Goal: Information Seeking & Learning: Understand process/instructions

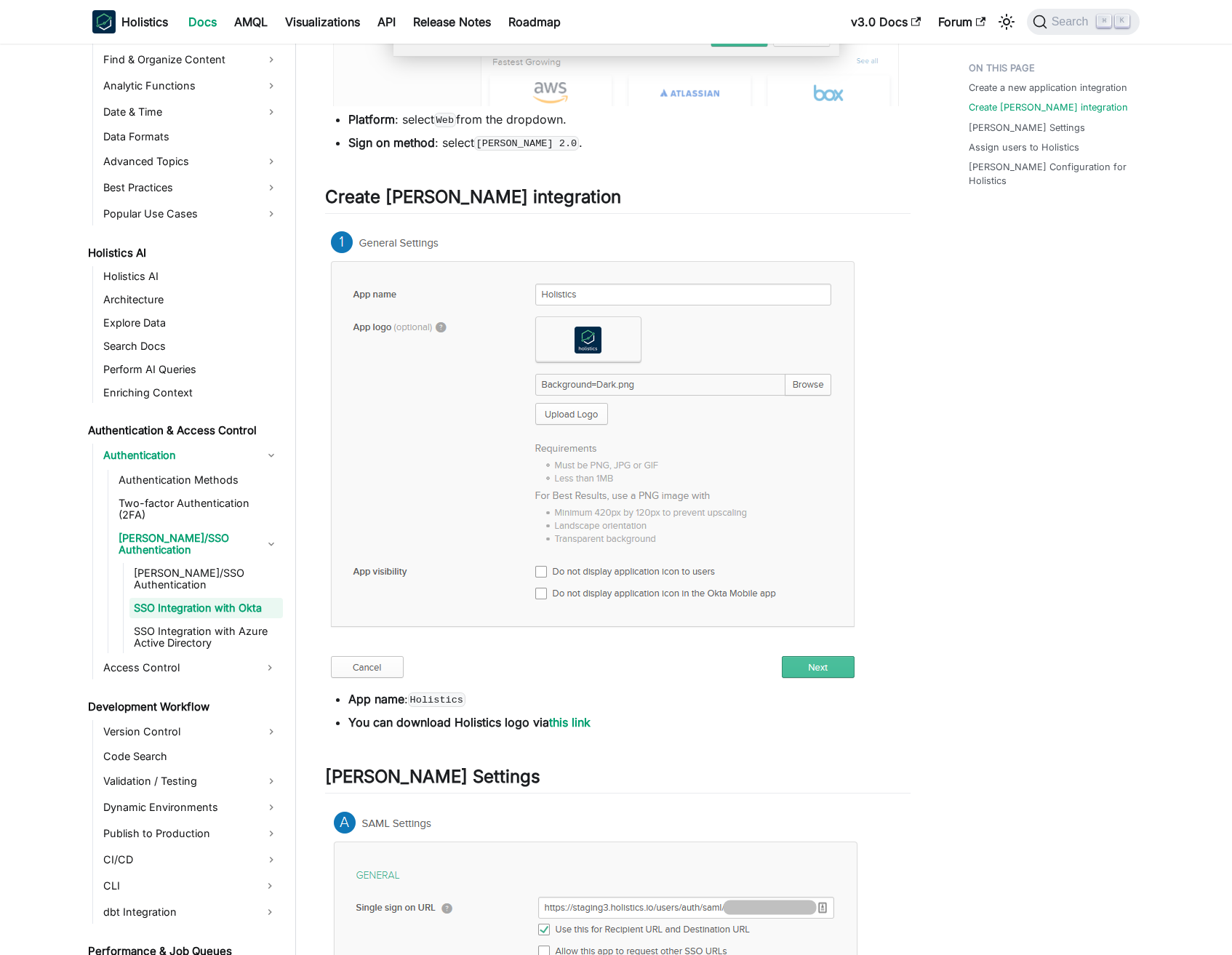
scroll to position [806, 0]
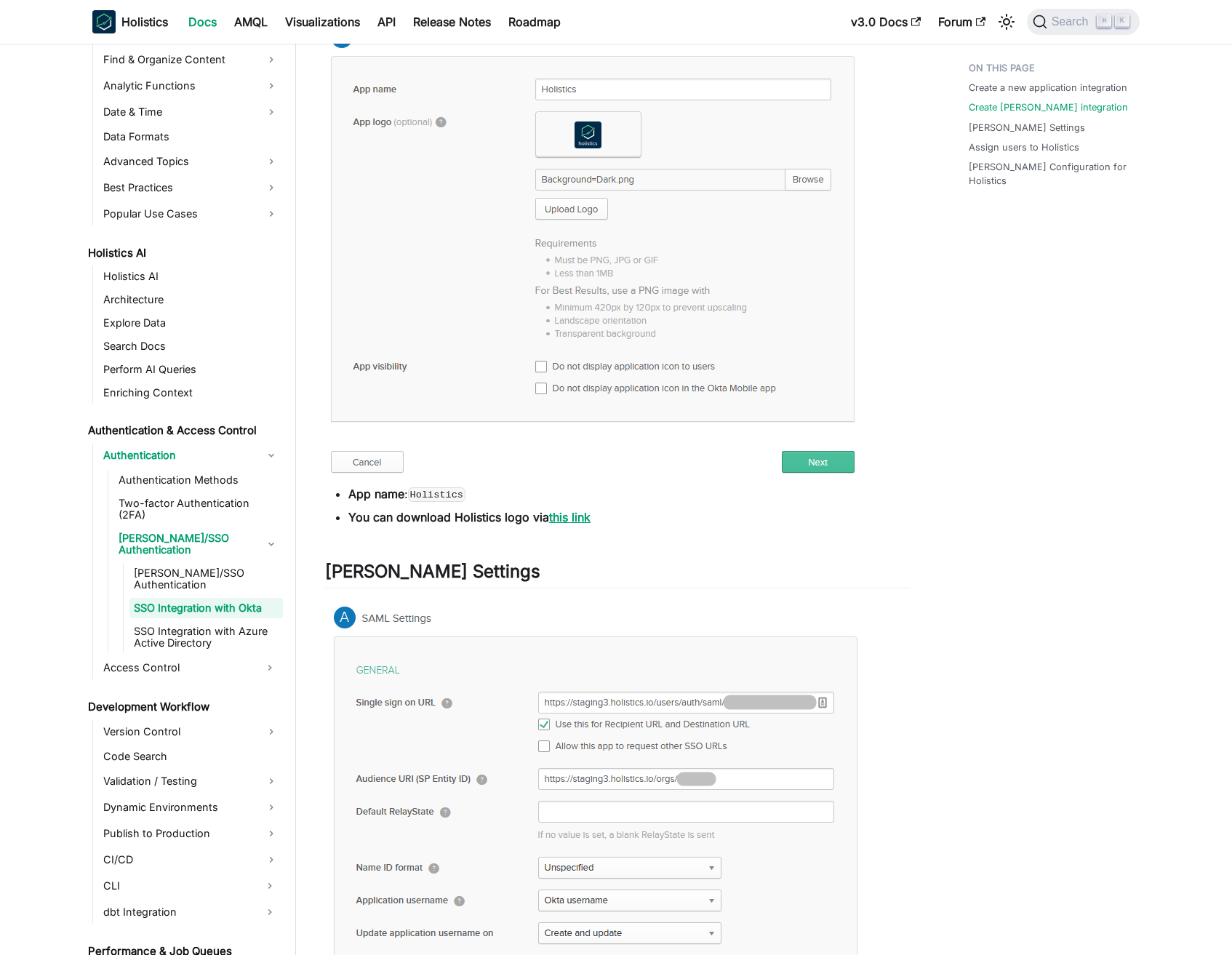
click at [573, 510] on link "this link" at bounding box center [570, 517] width 42 height 14
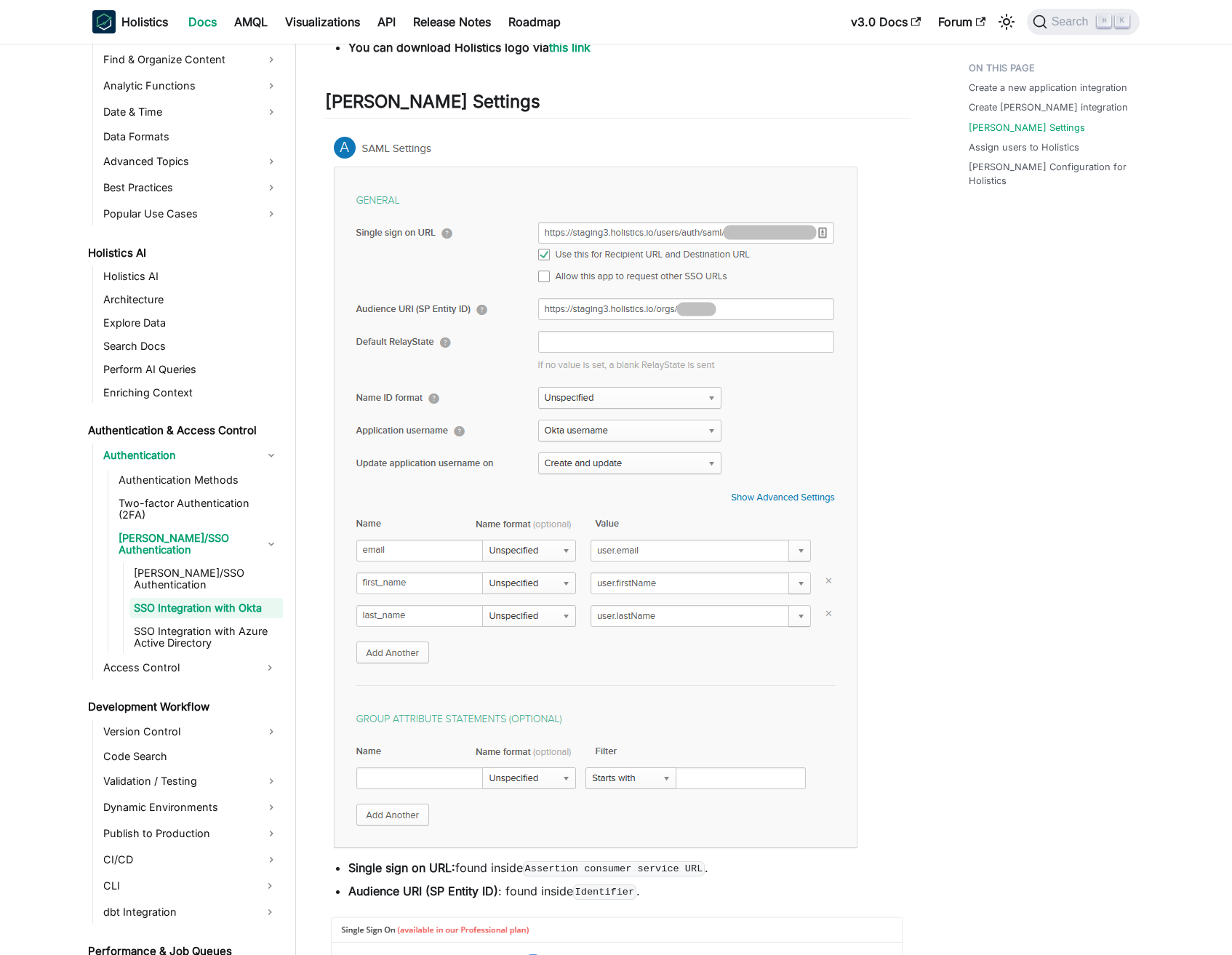
scroll to position [1294, 0]
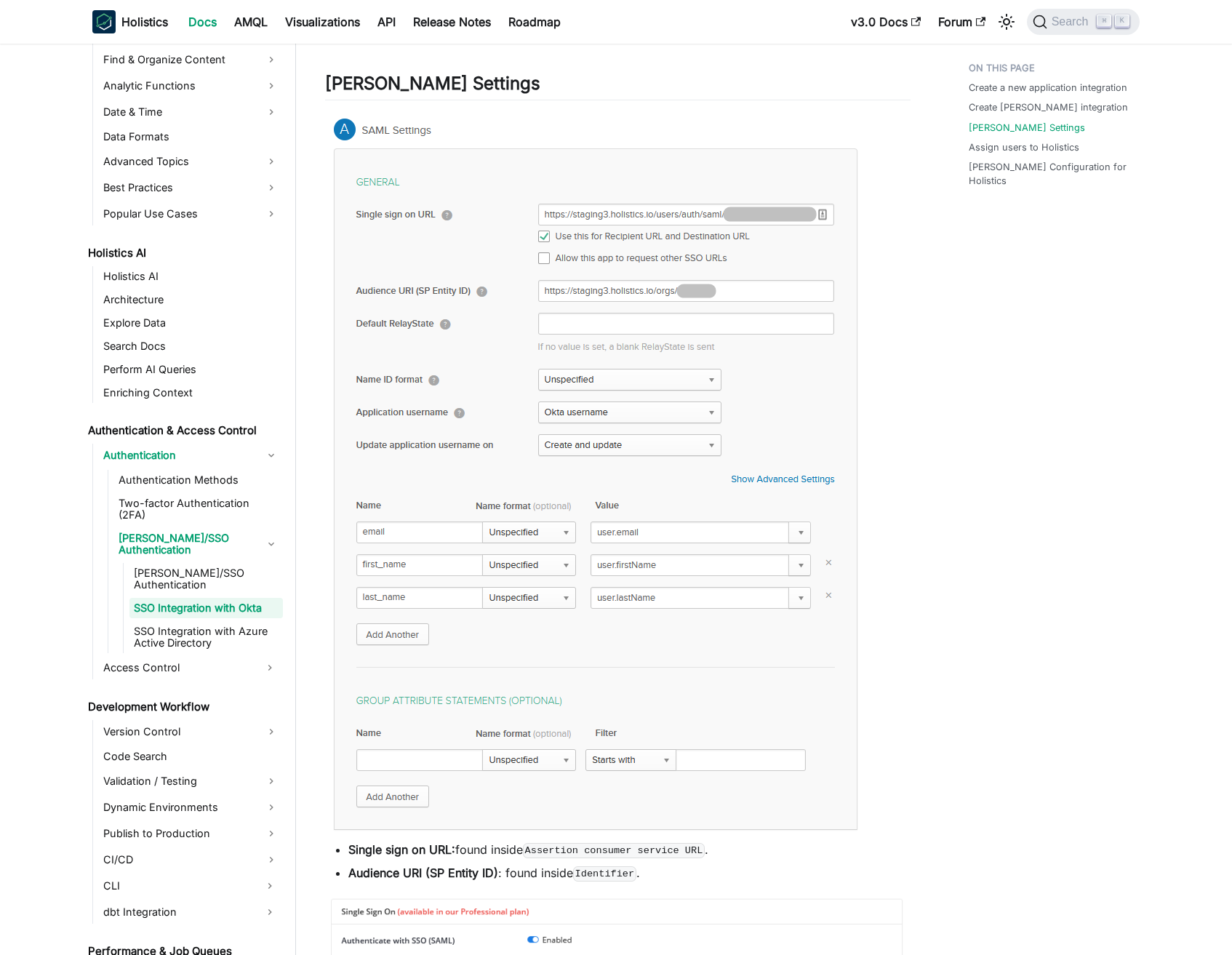
click at [537, 858] on code "Assertion consumer service URL" at bounding box center [613, 851] width 182 height 14
drag, startPoint x: 573, startPoint y: 854, endPoint x: 698, endPoint y: 844, distance: 125.4
click at [698, 844] on code "Assertion consumer service URL" at bounding box center [613, 851] width 182 height 14
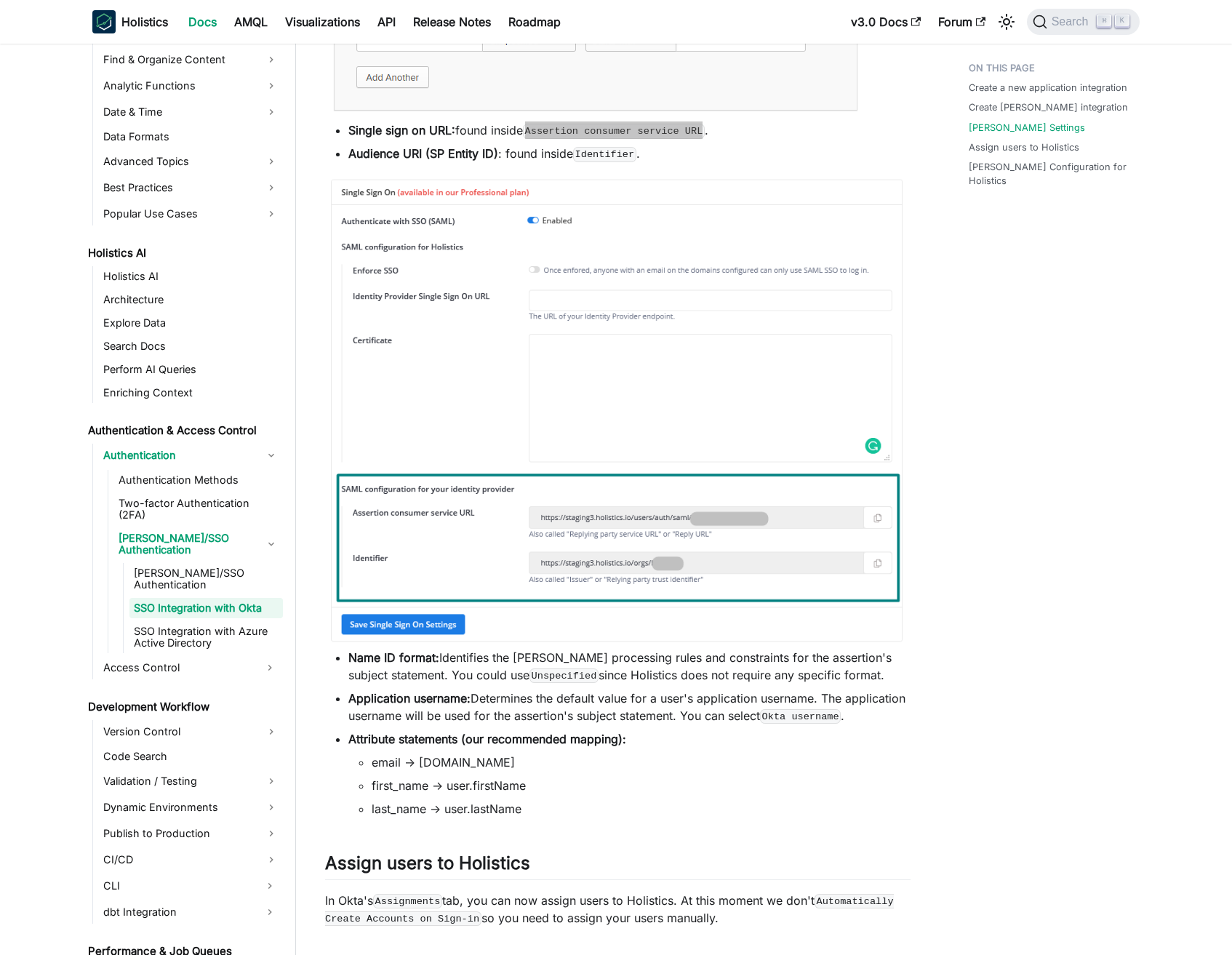
scroll to position [2023, 0]
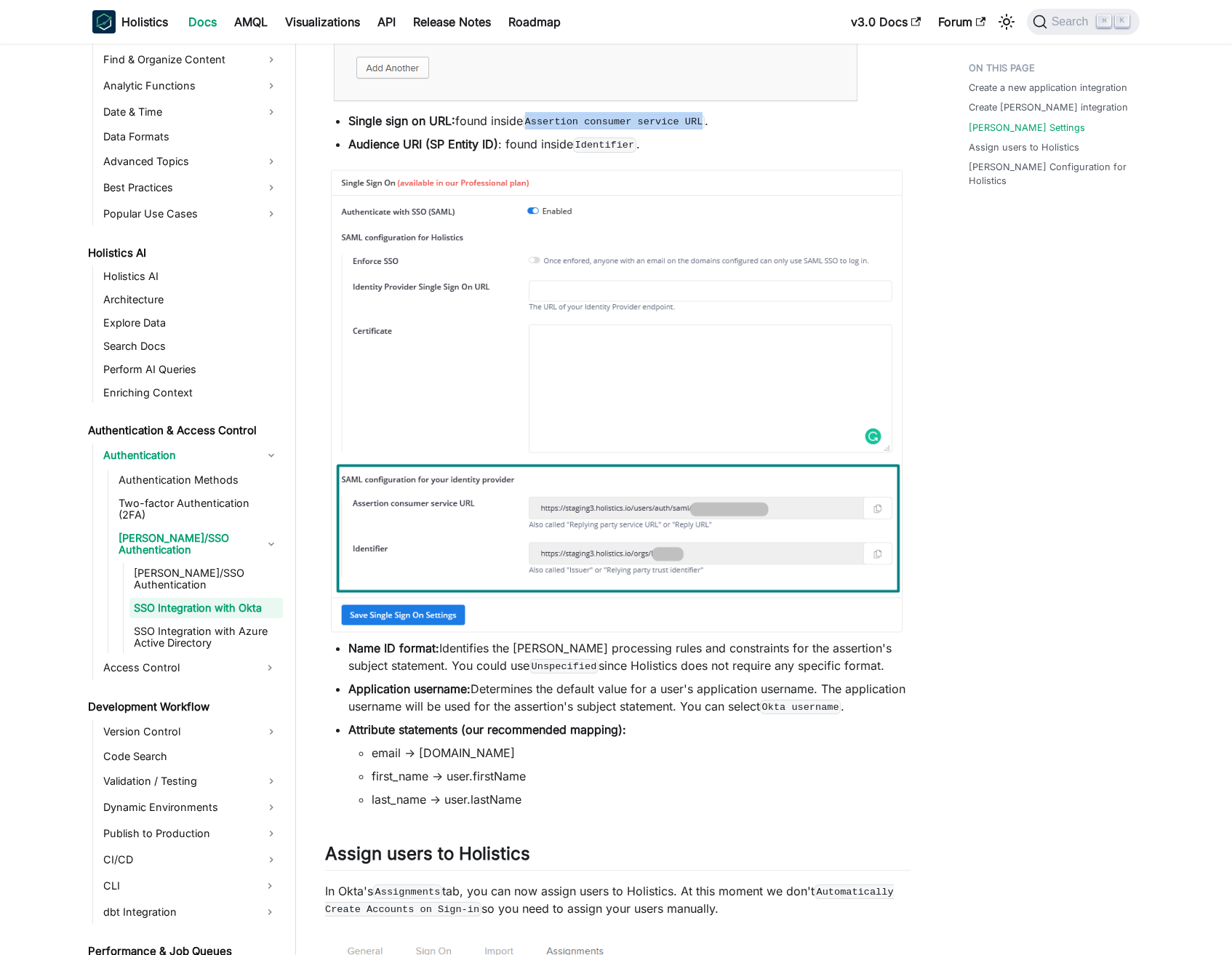
click at [367, 648] on strong "Name ID format:" at bounding box center [394, 648] width 91 height 14
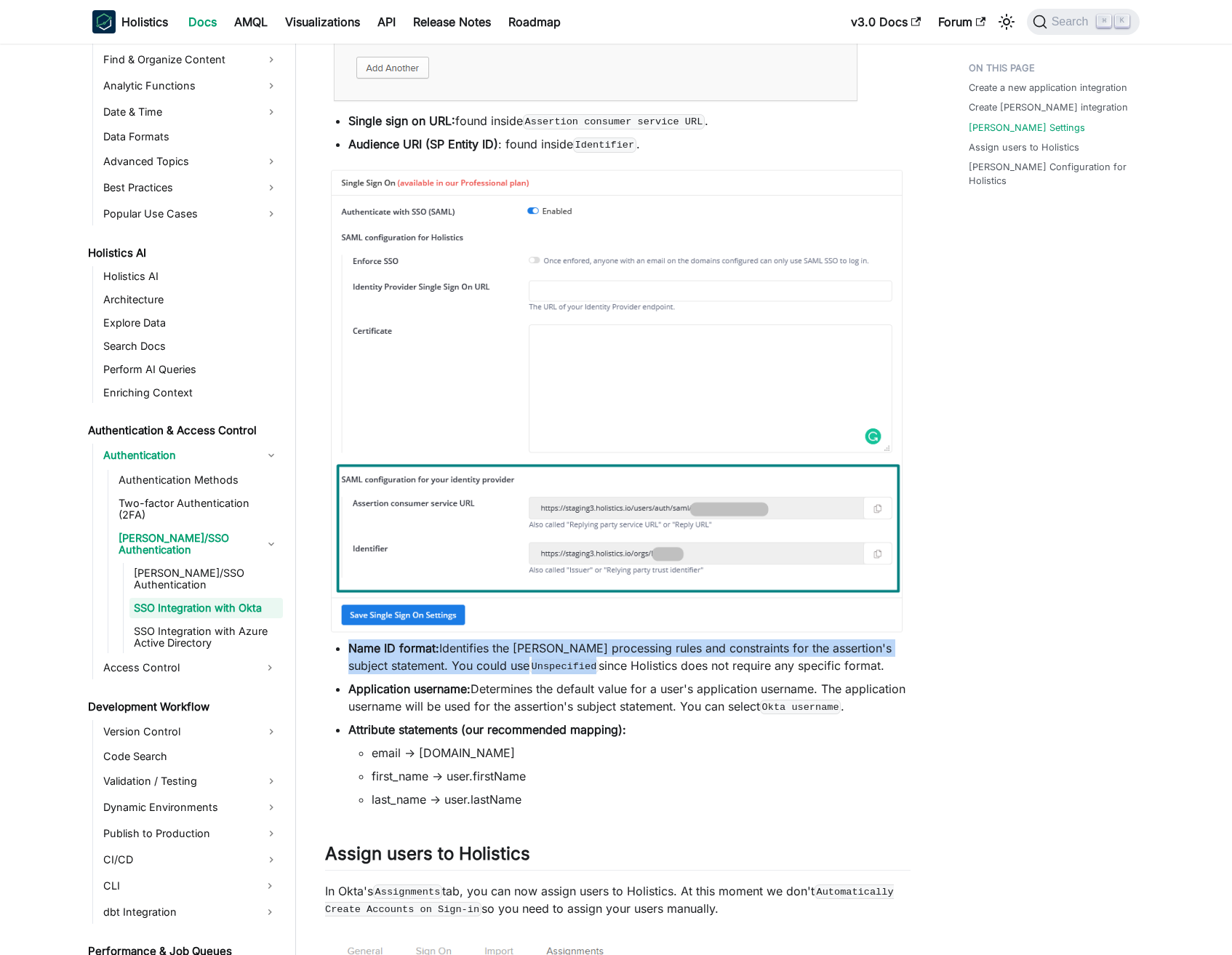
drag, startPoint x: 369, startPoint y: 649, endPoint x: 545, endPoint y: 671, distance: 177.4
click at [545, 671] on li "Name ID format: Identifies the [PERSON_NAME] processing rules and constraints f…" at bounding box center [630, 657] width 563 height 35
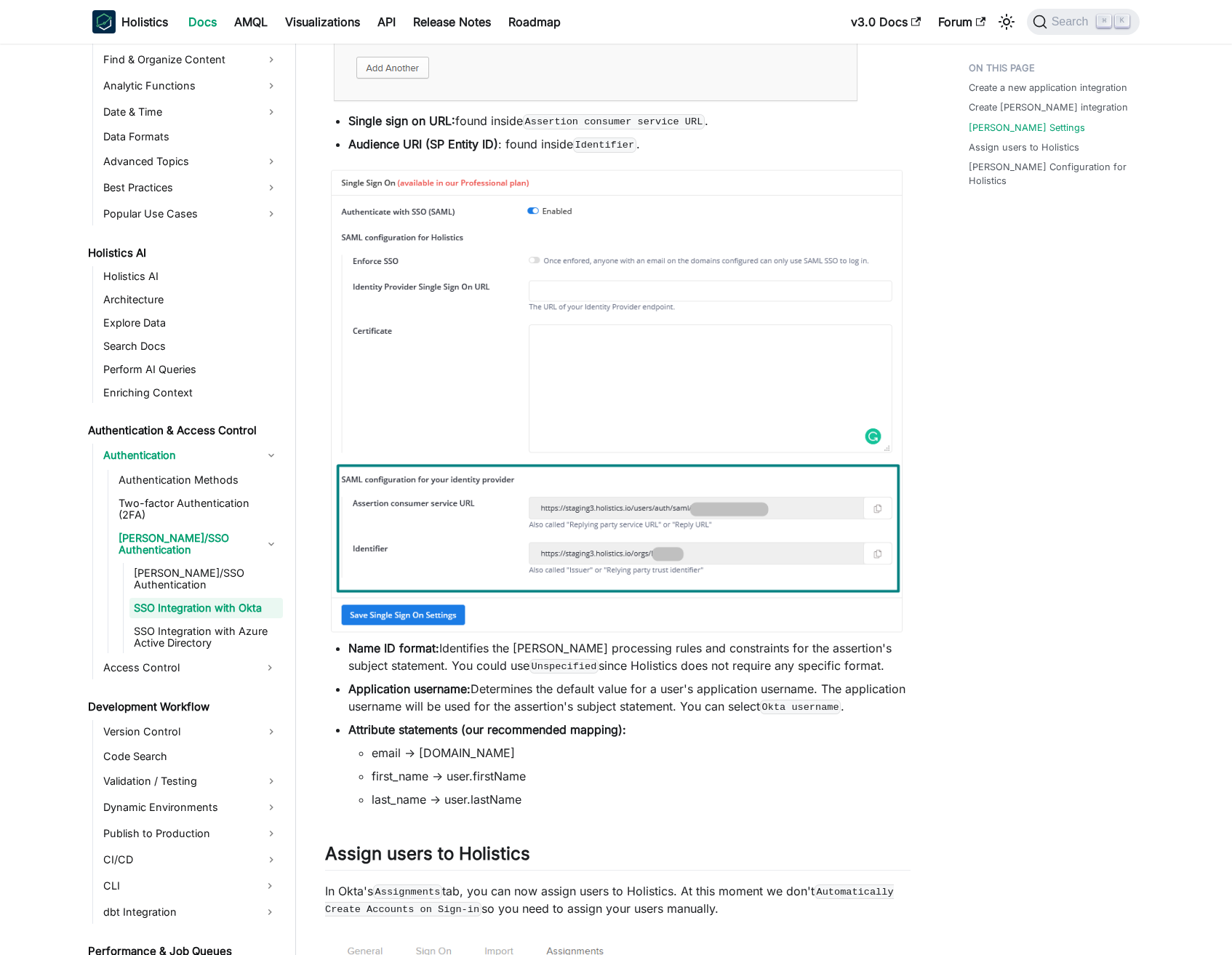
click at [602, 685] on li "Application username: Determines the default value for a user's application use…" at bounding box center [630, 698] width 563 height 35
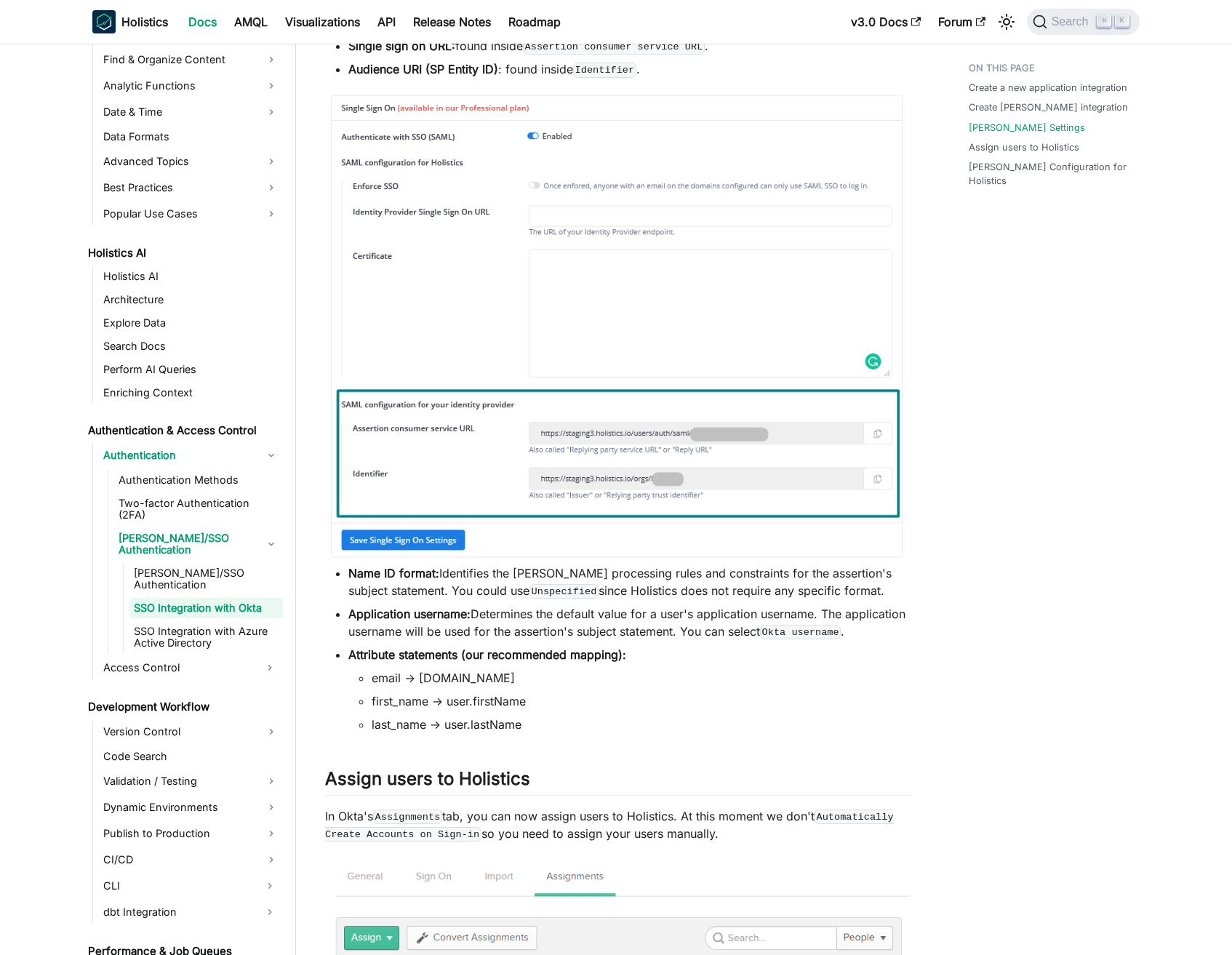
scroll to position [2316, 0]
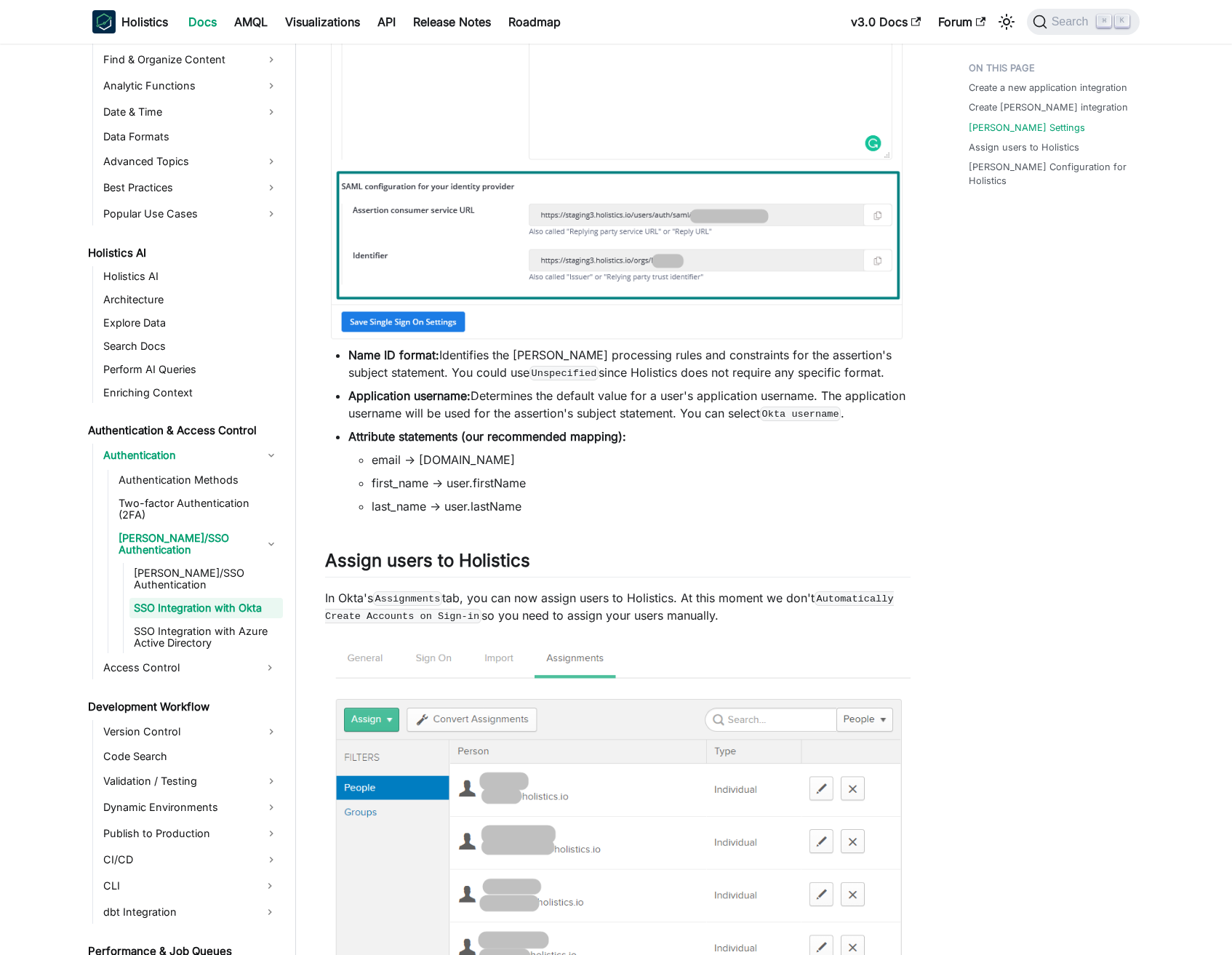
click at [360, 444] on strong "Attribute statements (our recommended mapping):" at bounding box center [487, 437] width 278 height 14
drag, startPoint x: 360, startPoint y: 458, endPoint x: 710, endPoint y: 525, distance: 356.4
click at [710, 515] on li "Attribute statements (our recommended mapping): email → [DOMAIN_NAME] first_nam…" at bounding box center [630, 471] width 563 height 87
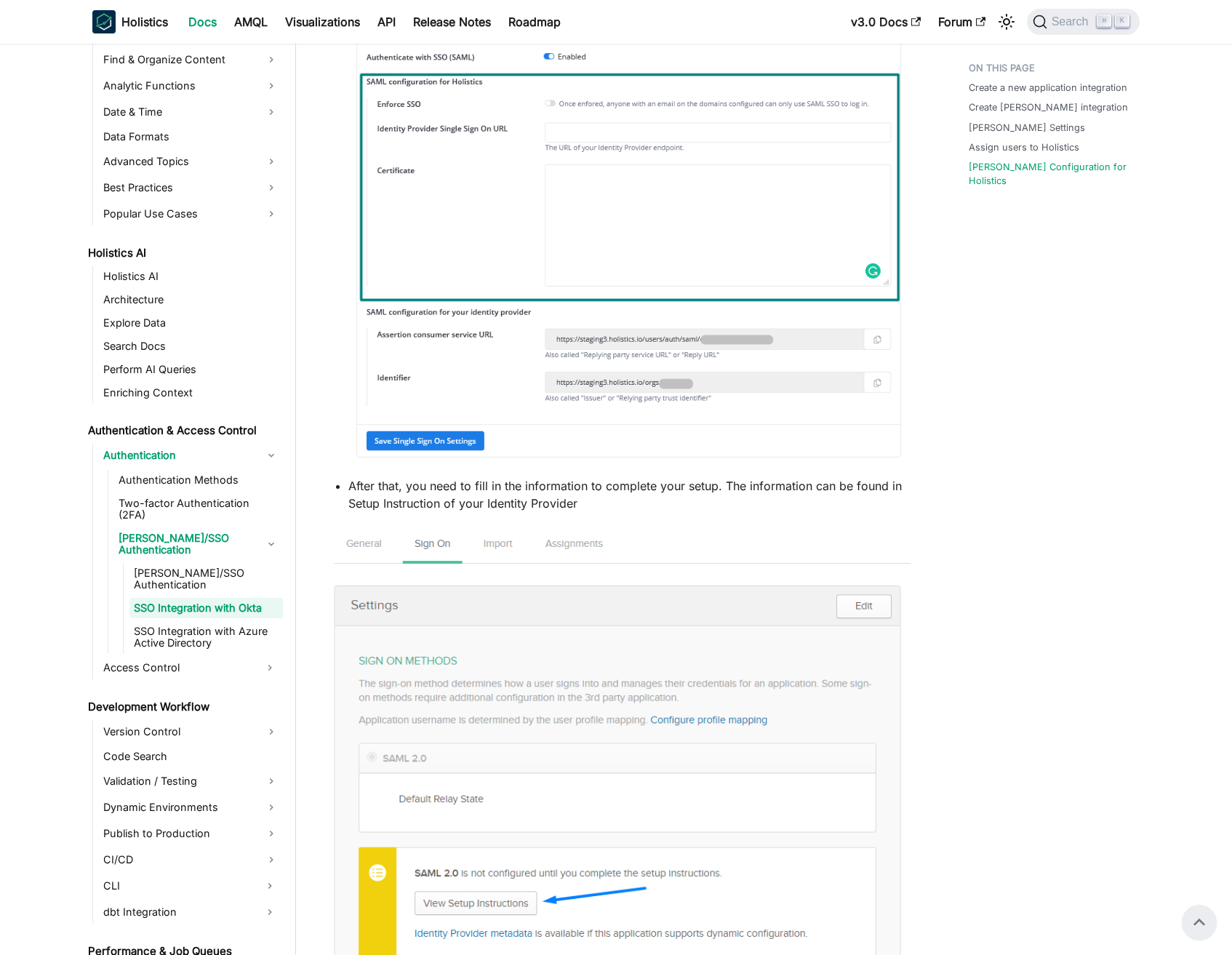
scroll to position [3193, 0]
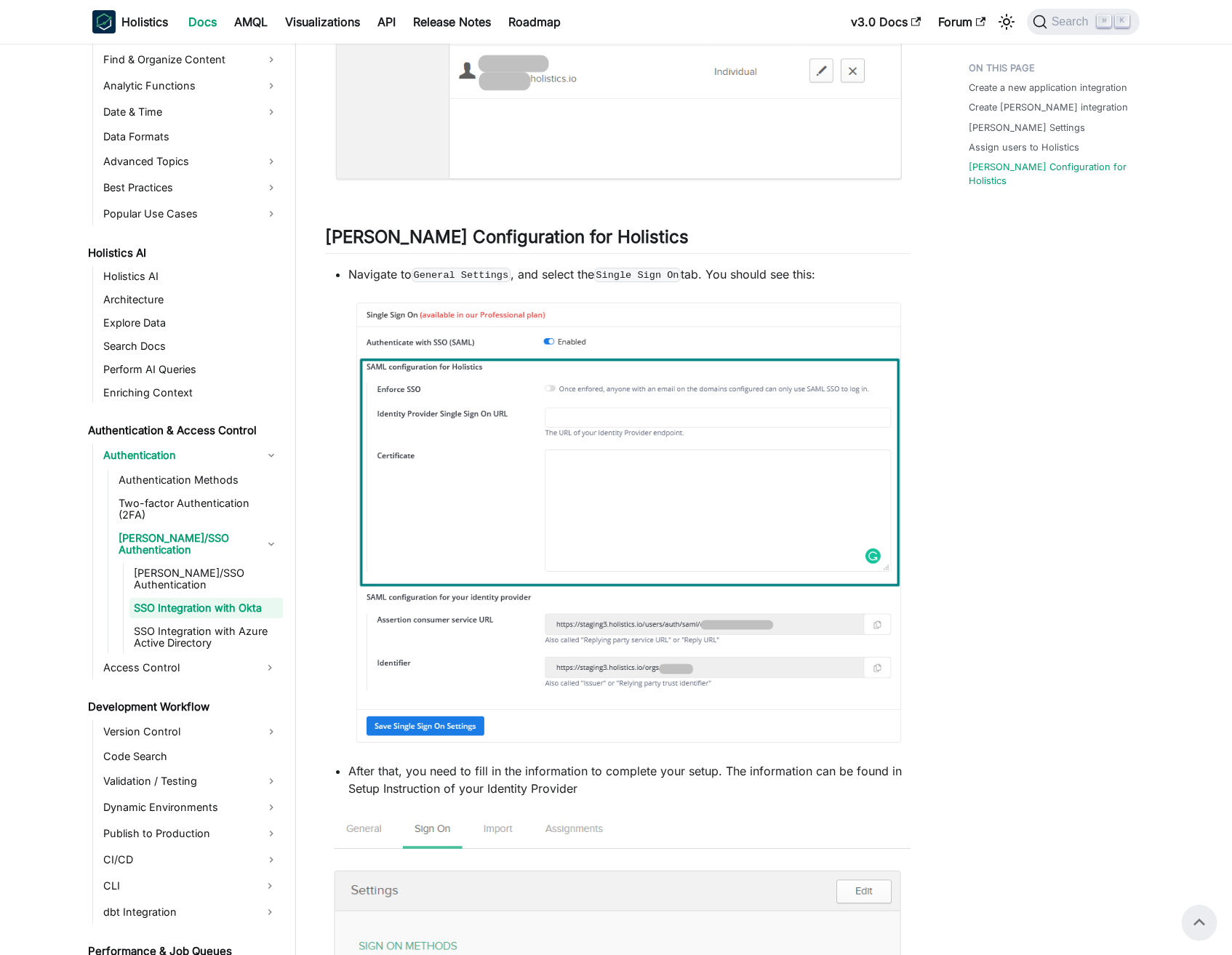
click at [370, 788] on p "After that, you need to fill in the information to complete your setup. The inf…" at bounding box center [630, 779] width 563 height 35
drag, startPoint x: 415, startPoint y: 786, endPoint x: 899, endPoint y: 808, distance: 484.5
click at [899, 797] on p "After that, you need to fill in the information to complete your setup. The inf…" at bounding box center [630, 779] width 563 height 35
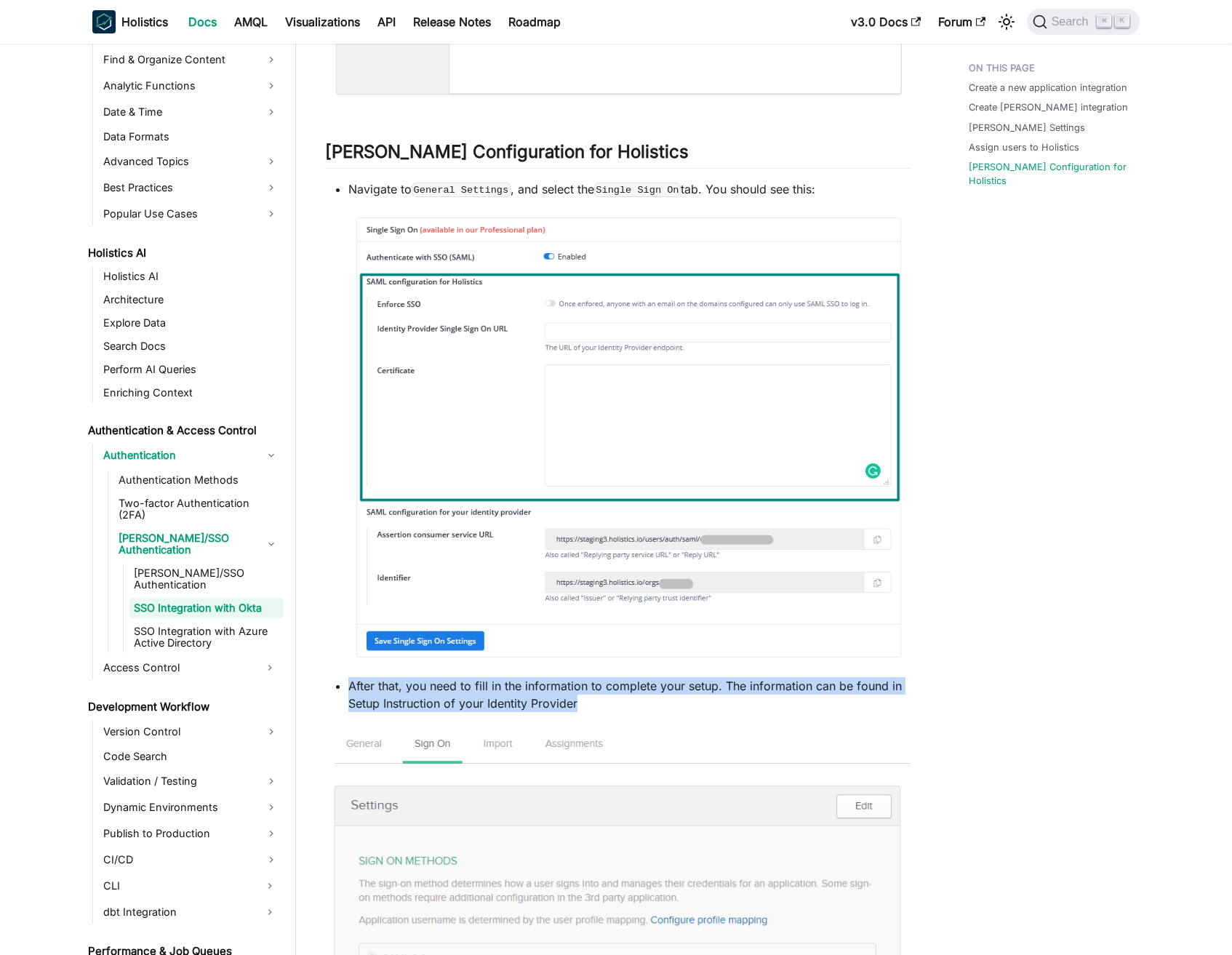
scroll to position [3423, 0]
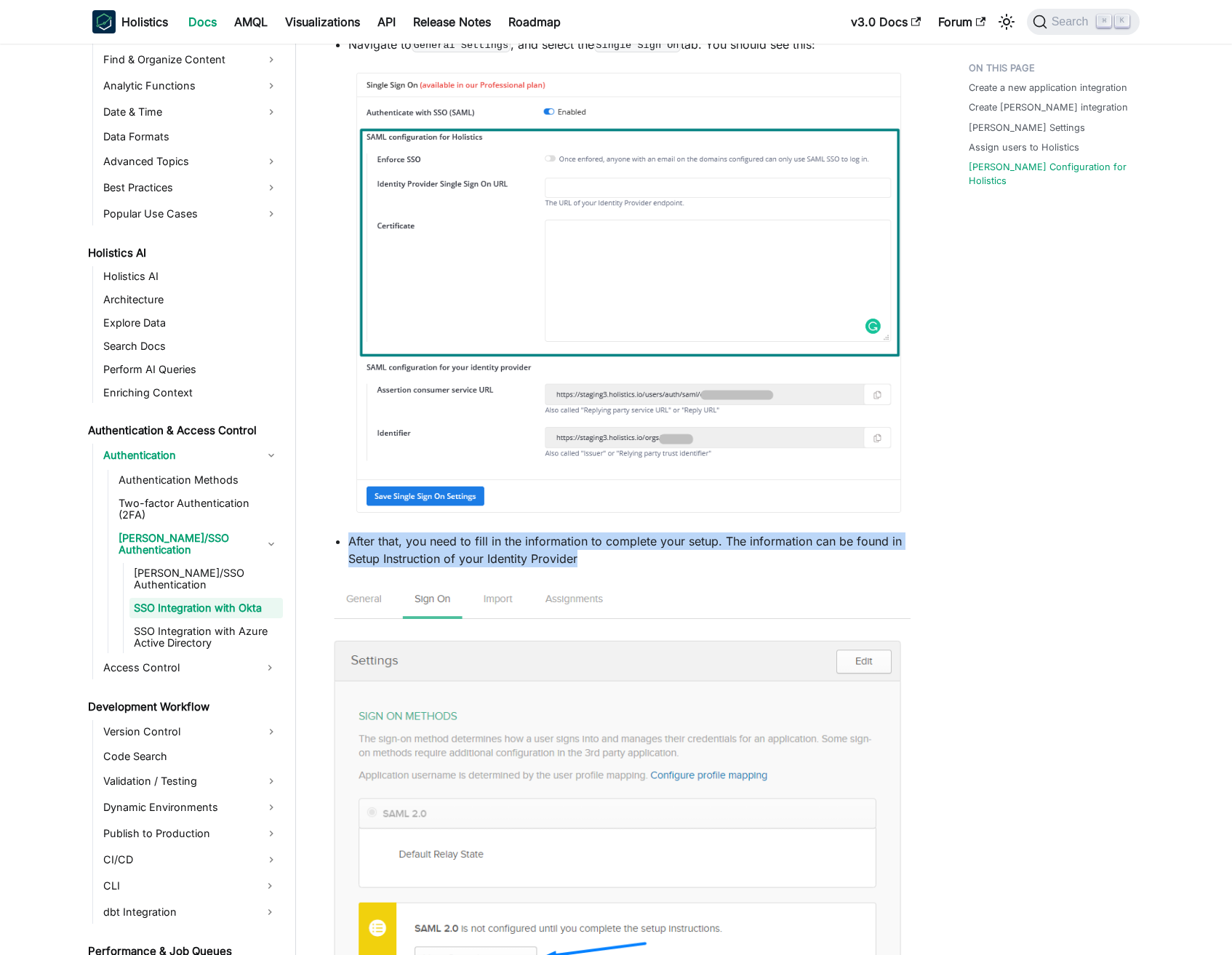
click at [400, 563] on p "After that, you need to fill in the information to complete your setup. The inf…" at bounding box center [630, 550] width 563 height 35
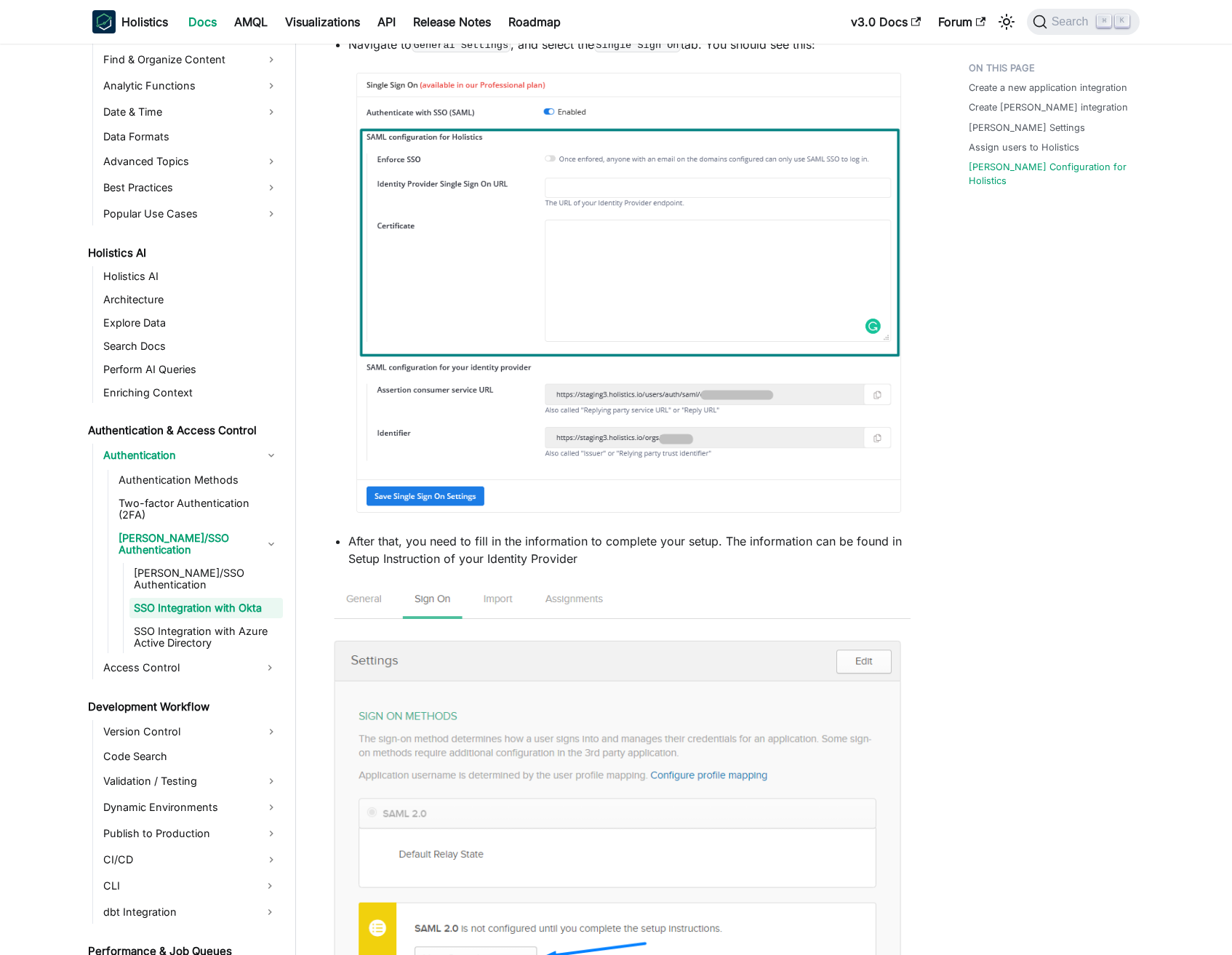
click at [349, 554] on p "After that, you need to fill in the information to complete your setup. The inf…" at bounding box center [630, 550] width 563 height 35
drag, startPoint x: 349, startPoint y: 554, endPoint x: 701, endPoint y: 559, distance: 352.0
click at [701, 559] on p "After that, you need to fill in the information to complete your setup. The inf…" at bounding box center [630, 550] width 563 height 35
click at [504, 566] on p "After that, you need to fill in the information to complete your setup. The inf…" at bounding box center [630, 550] width 563 height 35
click at [464, 567] on p "After that, you need to fill in the information to complete your setup. The inf…" at bounding box center [630, 550] width 563 height 35
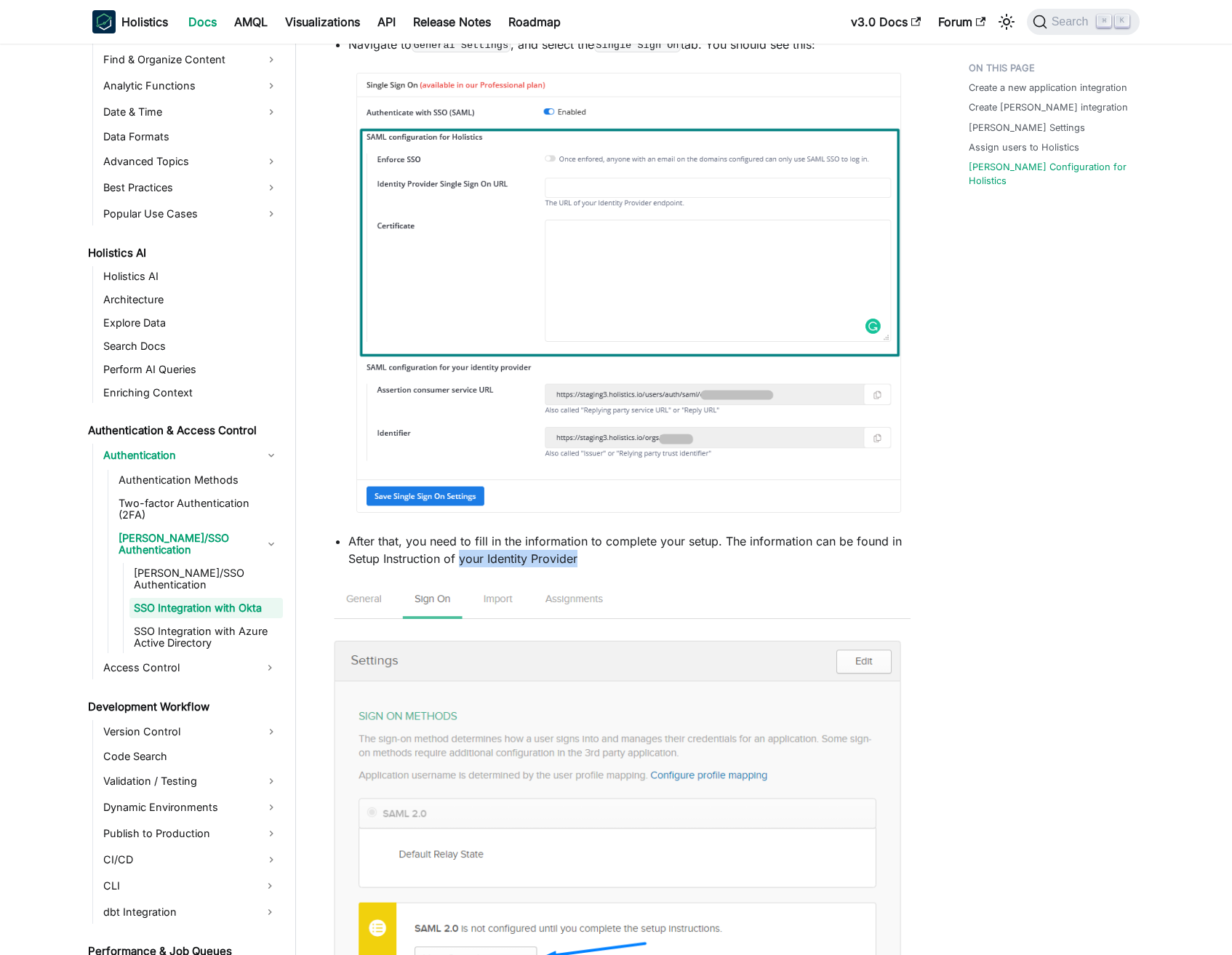
drag, startPoint x: 464, startPoint y: 582, endPoint x: 675, endPoint y: 586, distance: 211.0
click at [659, 567] on p "After that, you need to fill in the information to complete your setup. The inf…" at bounding box center [630, 550] width 563 height 35
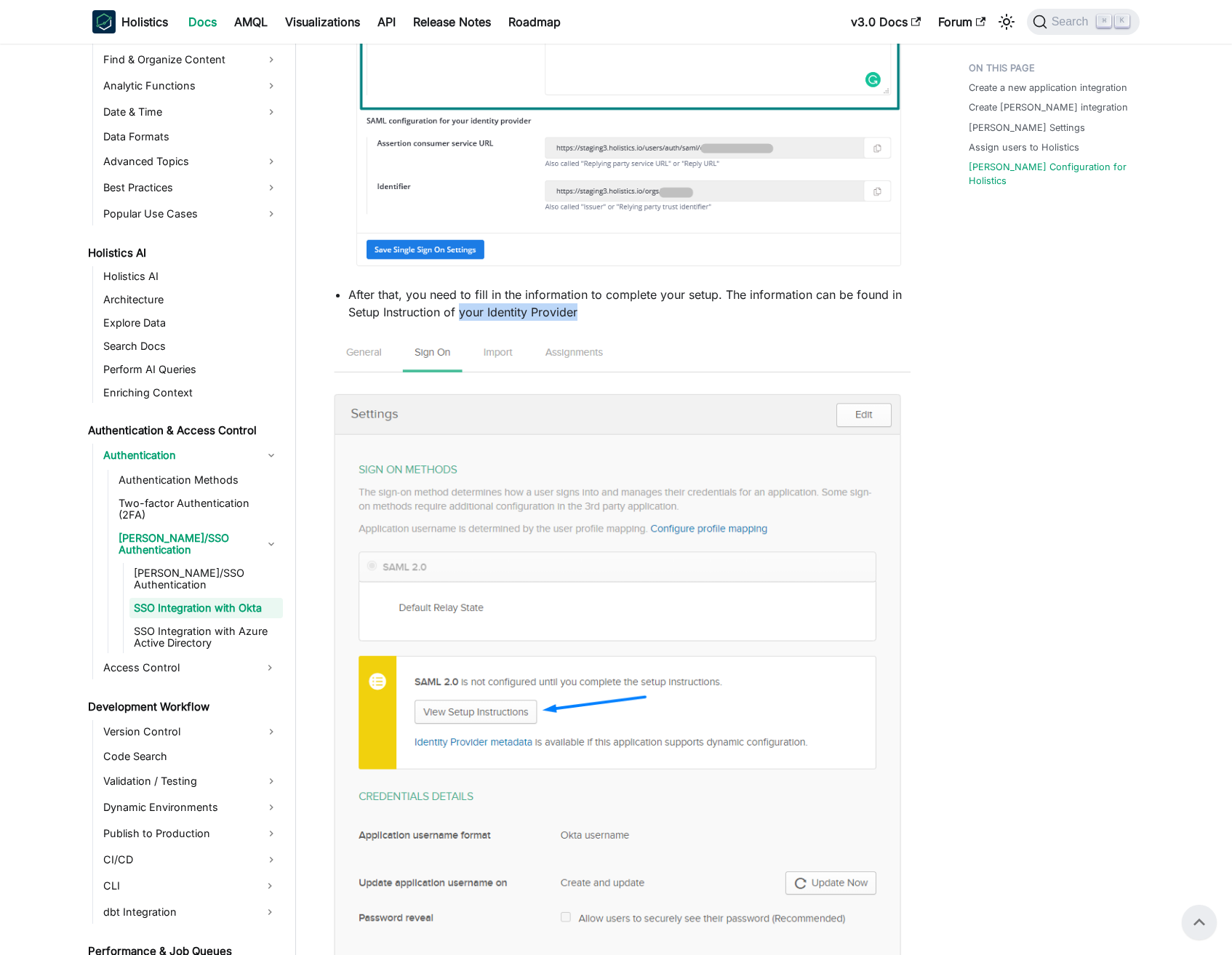
scroll to position [3464, 0]
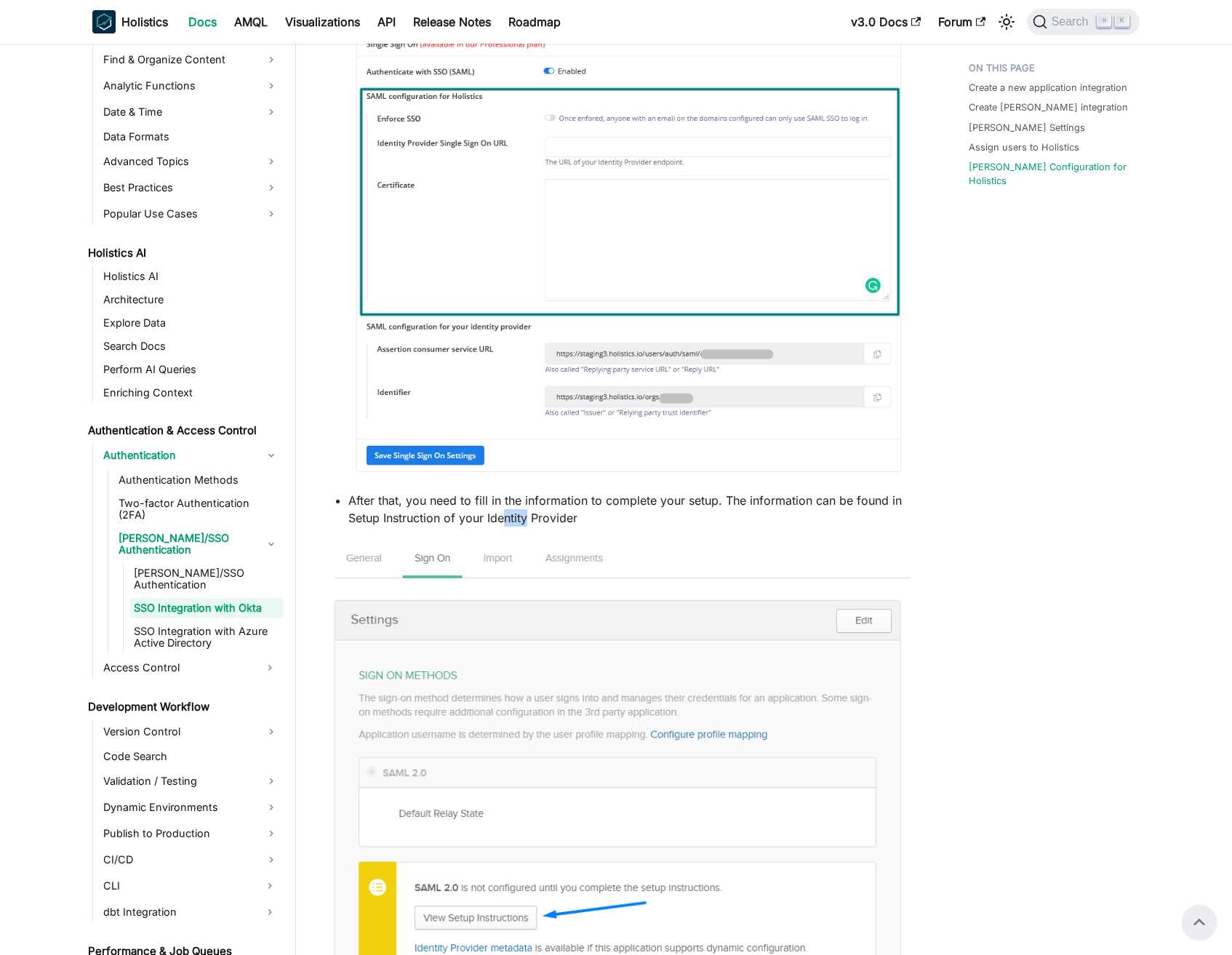
click at [502, 526] on p "After that, you need to fill in the information to complete your setup. The inf…" at bounding box center [630, 509] width 563 height 35
drag, startPoint x: 502, startPoint y: 541, endPoint x: 597, endPoint y: 539, distance: 95.0
click at [597, 526] on p "After that, you need to fill in the information to complete your setup. The inf…" at bounding box center [630, 509] width 563 height 35
click at [385, 526] on p "After that, you need to fill in the information to complete your setup. The inf…" at bounding box center [630, 509] width 563 height 35
drag, startPoint x: 385, startPoint y: 535, endPoint x: 553, endPoint y: 533, distance: 168.0
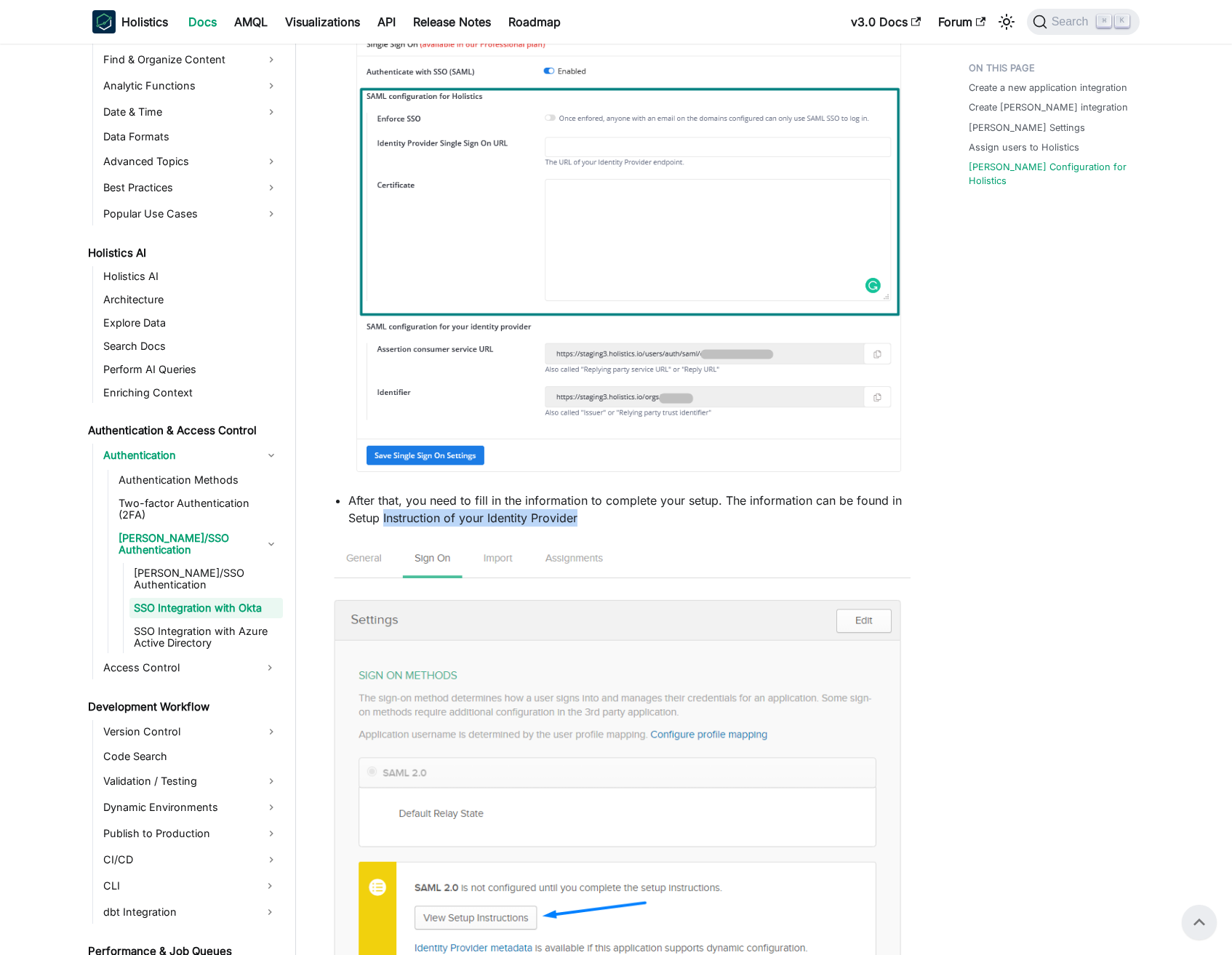
click at [553, 526] on p "After that, you need to fill in the information to complete your setup. The inf…" at bounding box center [630, 509] width 563 height 35
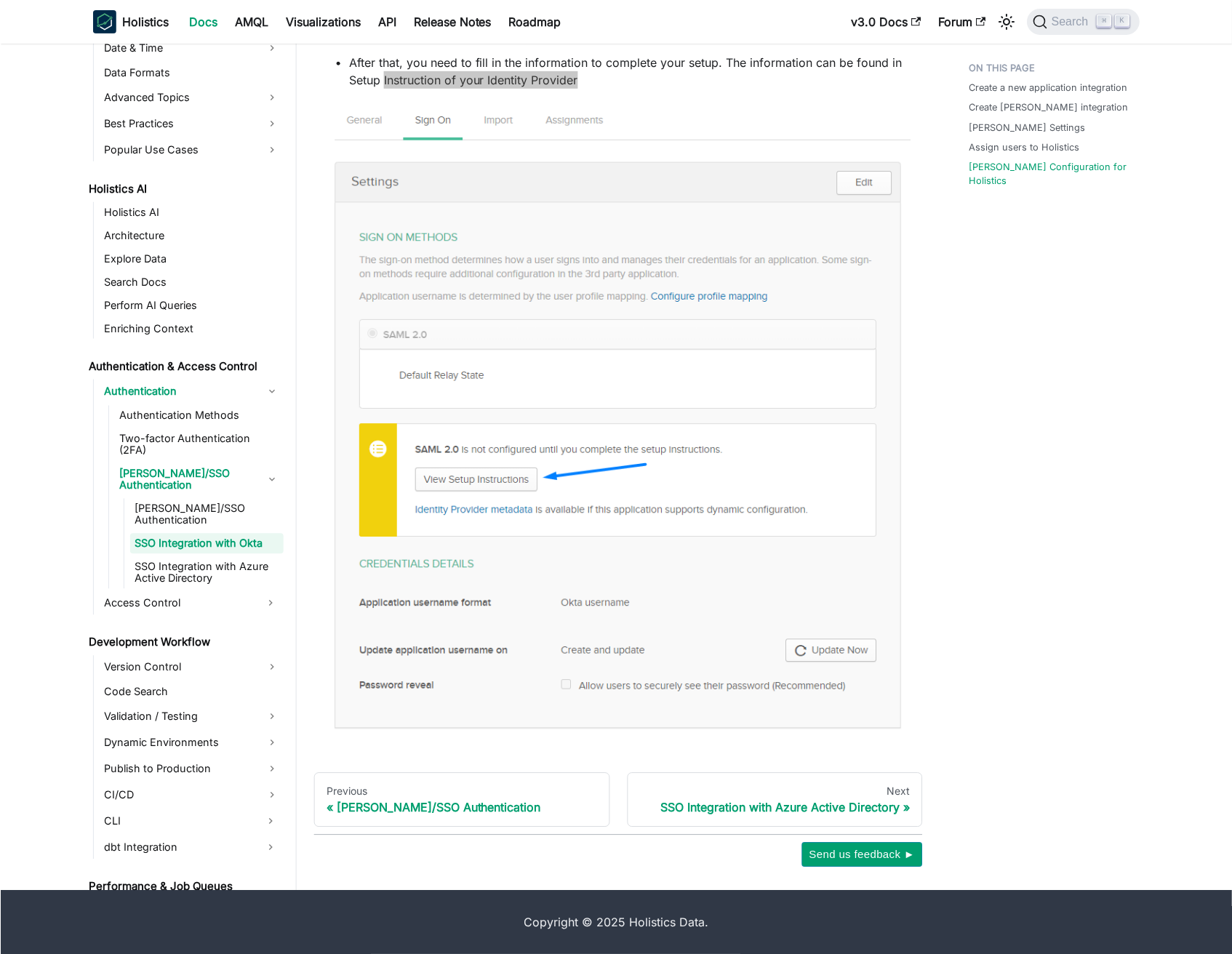
scroll to position [3461, 0]
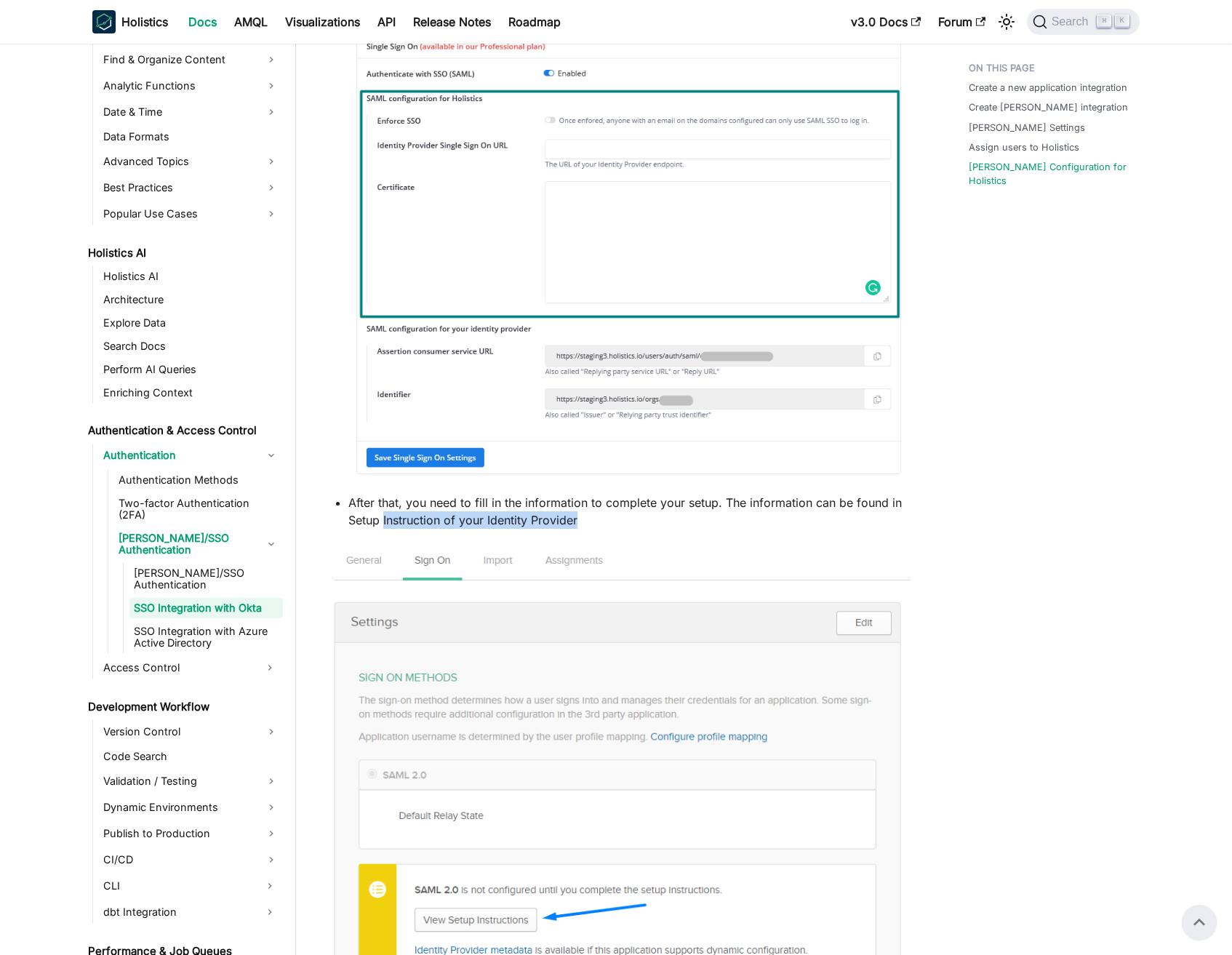
click at [481, 529] on p "After that, you need to fill in the information to complete your setup. The inf…" at bounding box center [630, 511] width 563 height 35
click at [398, 529] on p "After that, you need to fill in the information to complete your setup. The inf…" at bounding box center [630, 511] width 563 height 35
drag, startPoint x: 398, startPoint y: 540, endPoint x: 554, endPoint y: 538, distance: 156.0
click at [554, 529] on p "After that, you need to fill in the information to complete your setup. The inf…" at bounding box center [630, 511] width 563 height 35
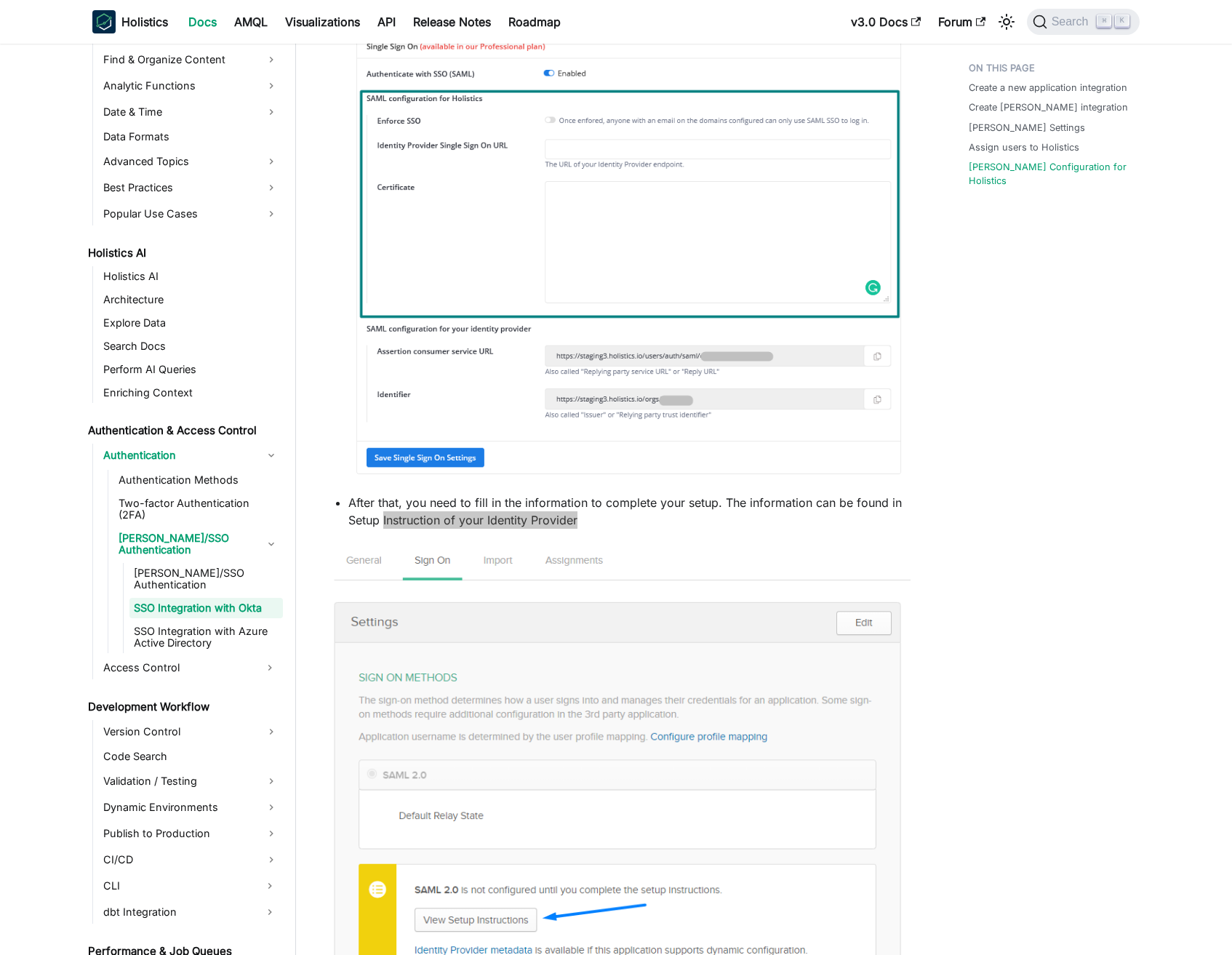
scroll to position [552, 0]
